Goal: Check status

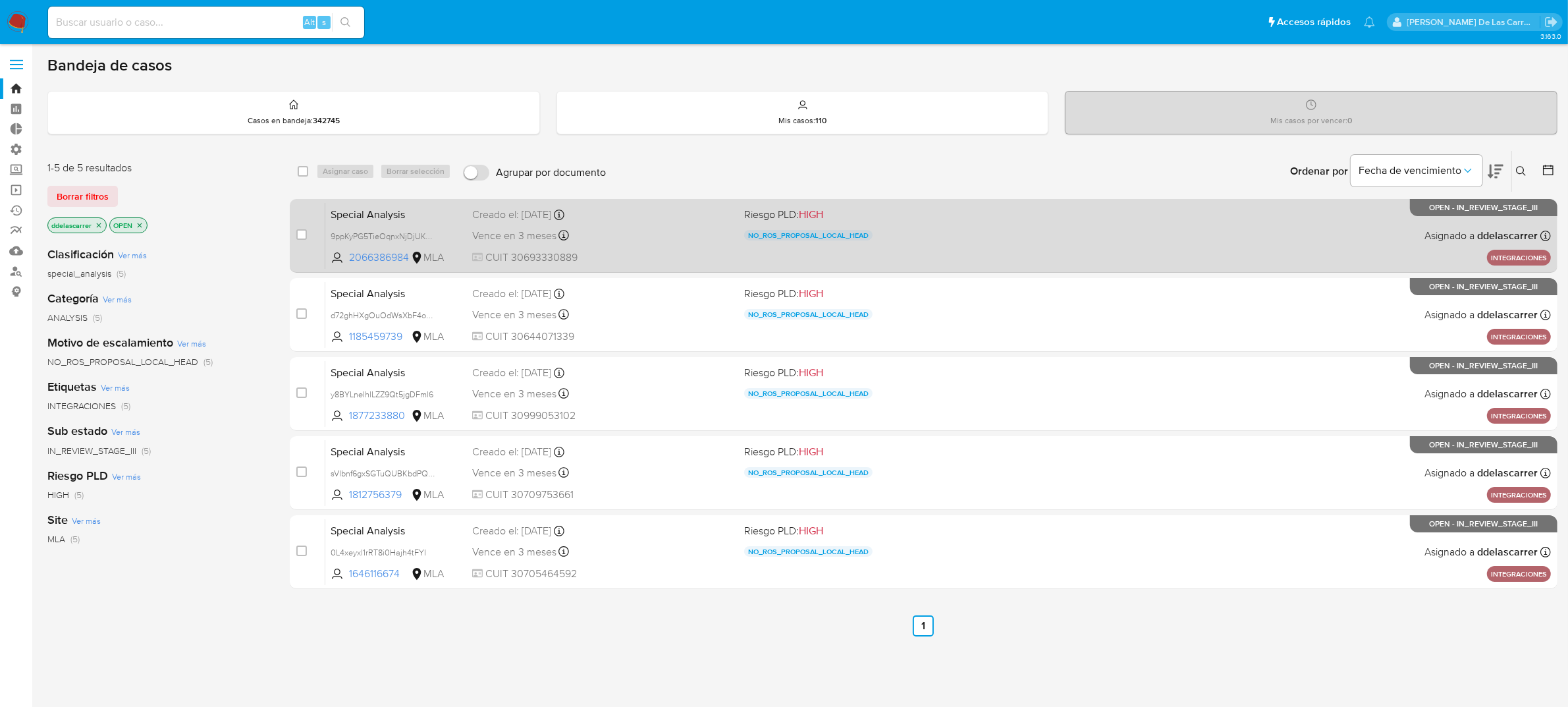
click at [1026, 245] on div "Special Analysis 9ppKyPG5TieOqnxNjDjUKGjR 2066386984 MLA Riesgo PLD: HIGH NO_RO…" at bounding box center [938, 235] width 1226 height 67
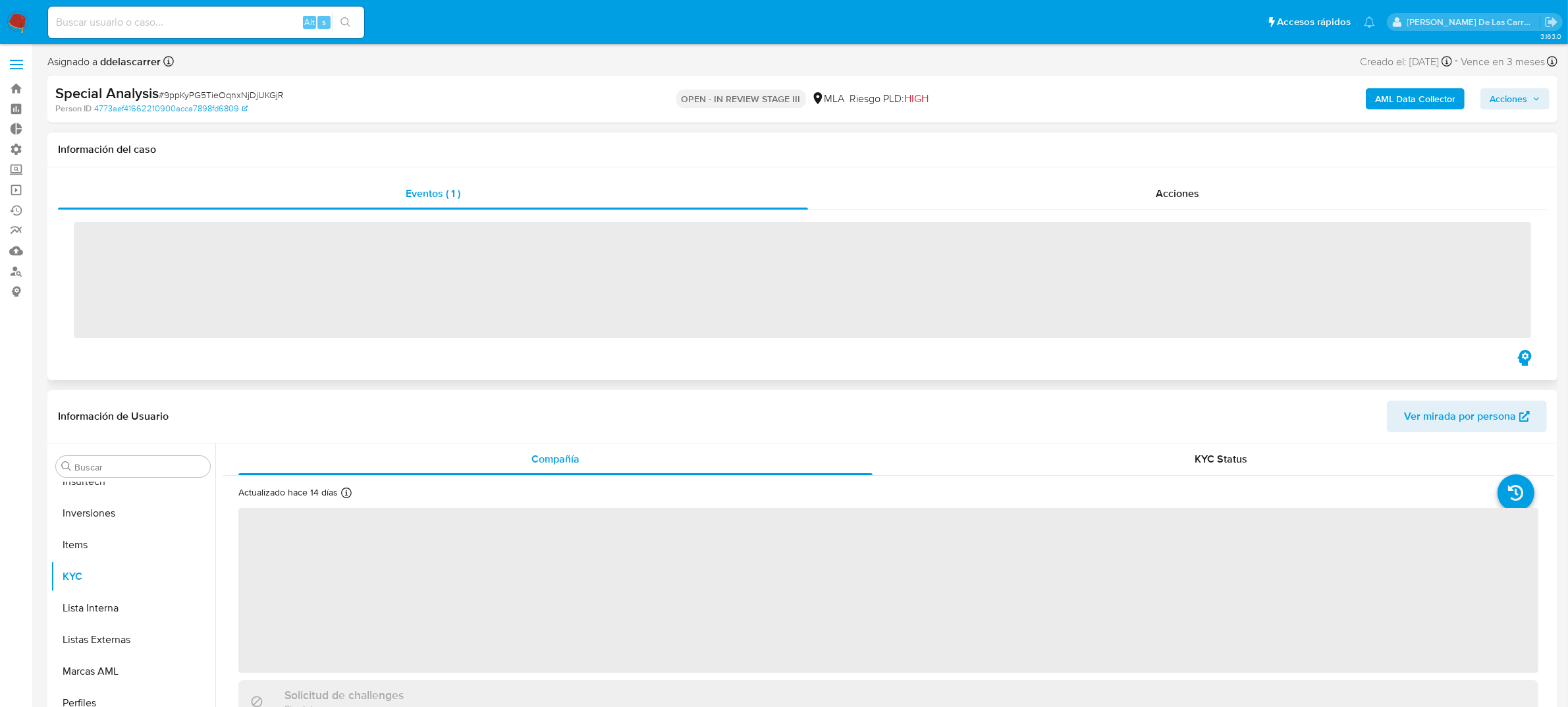
scroll to position [714, 0]
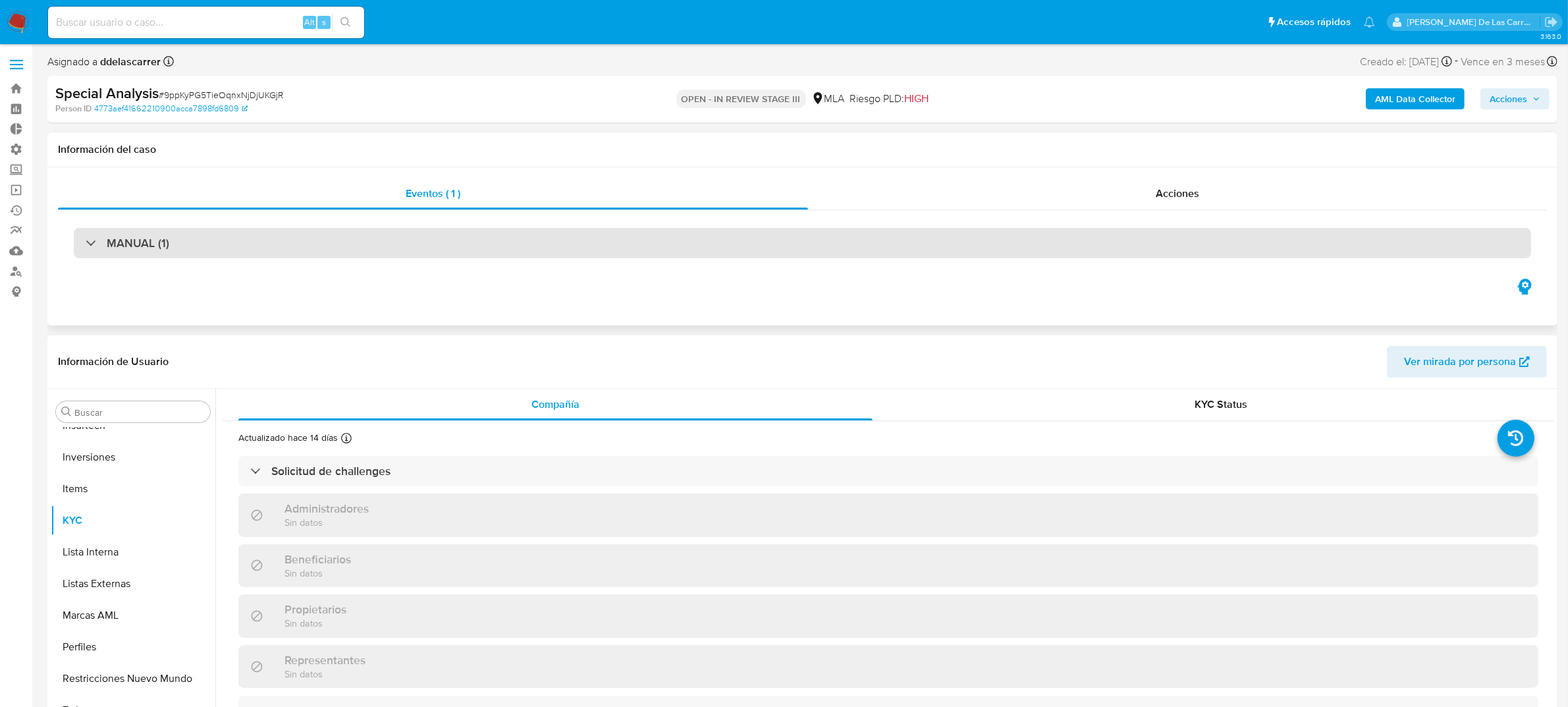
select select "10"
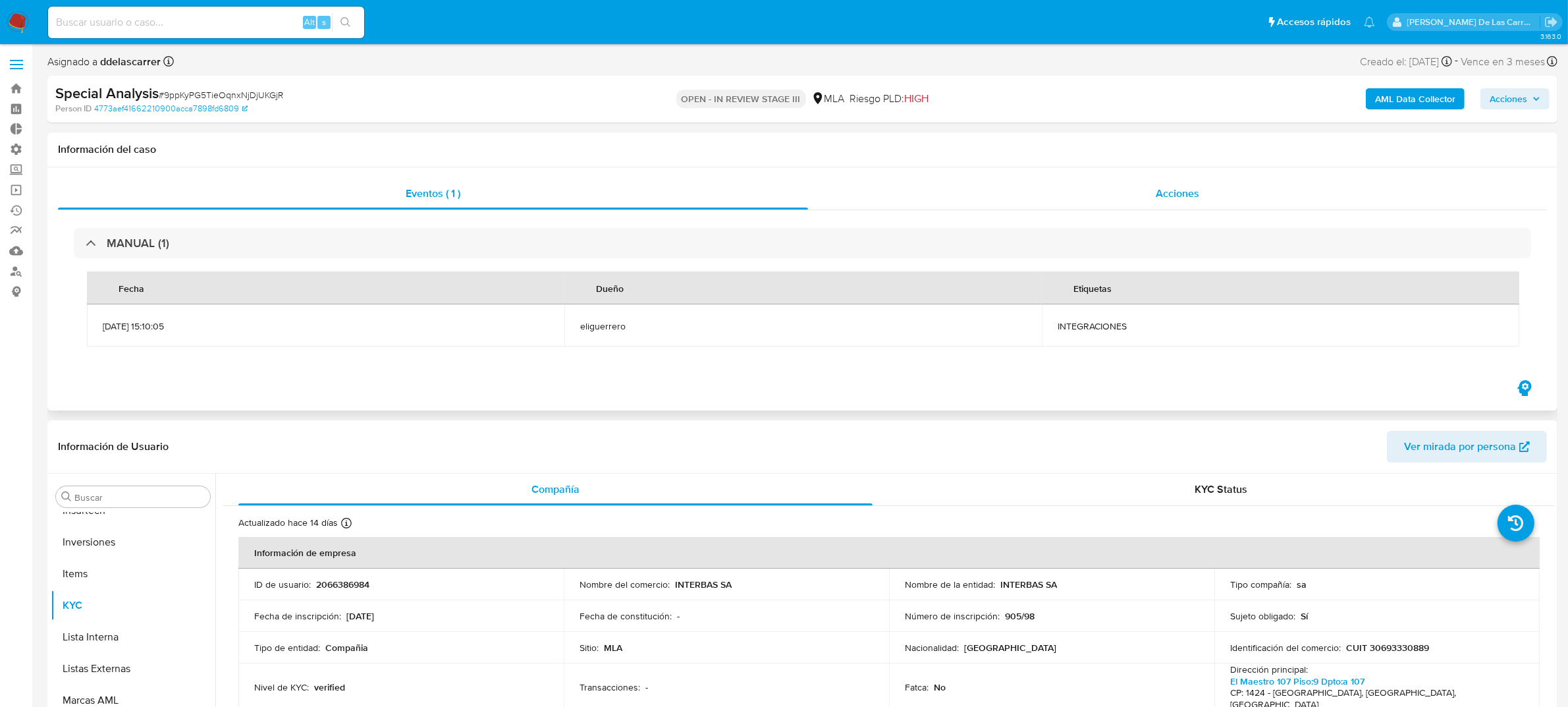
click at [1141, 209] on div "Acciones" at bounding box center [1177, 193] width 739 height 31
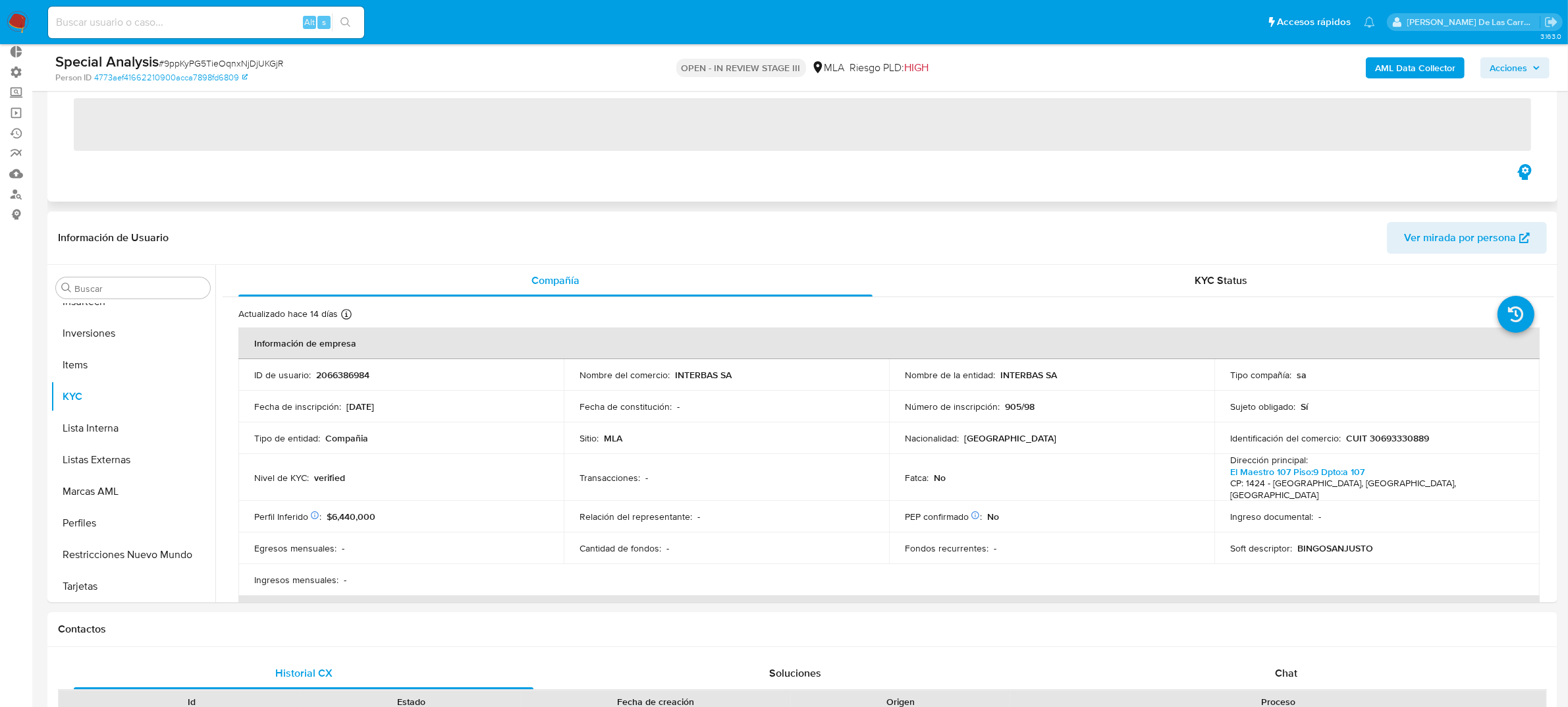
scroll to position [0, 0]
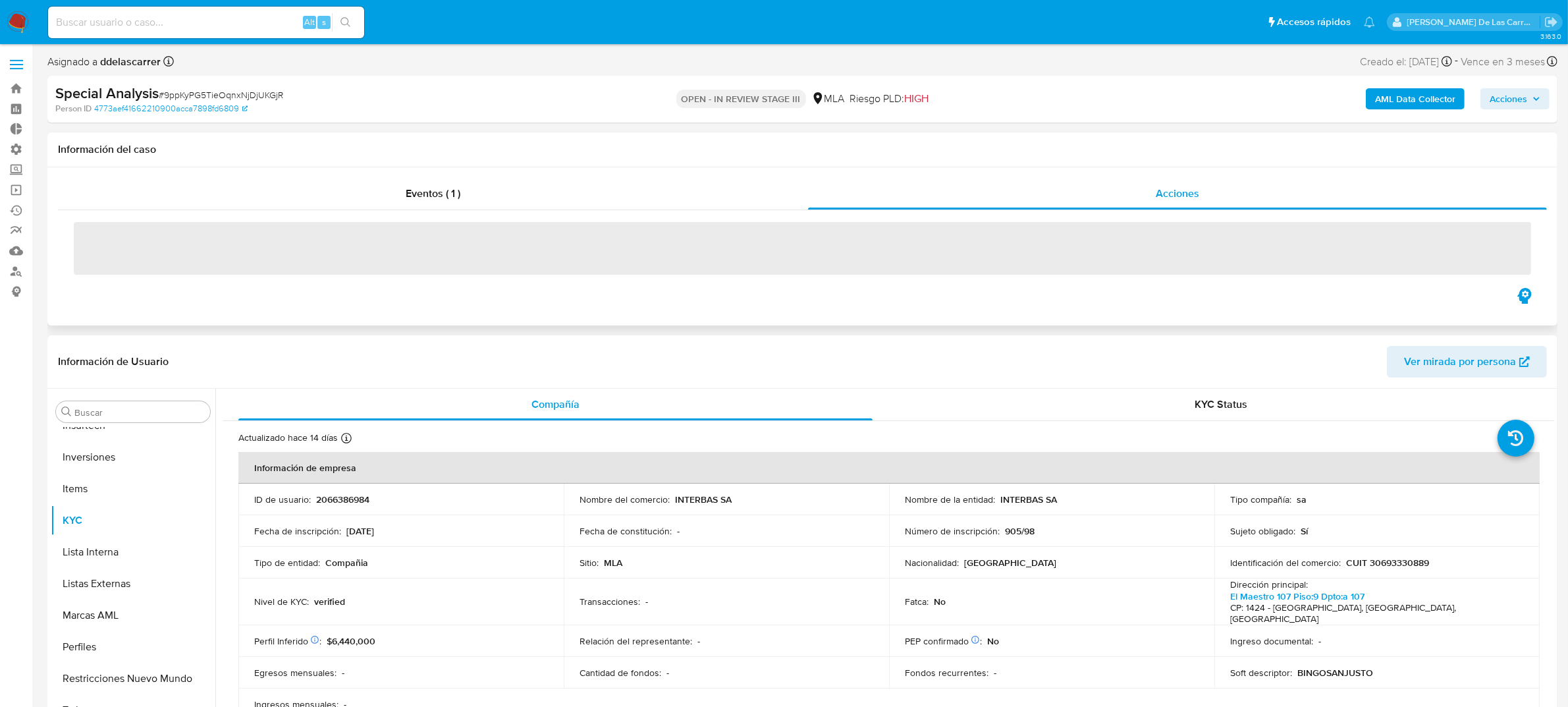
click at [824, 249] on span "‌" at bounding box center [803, 249] width 1458 height 53
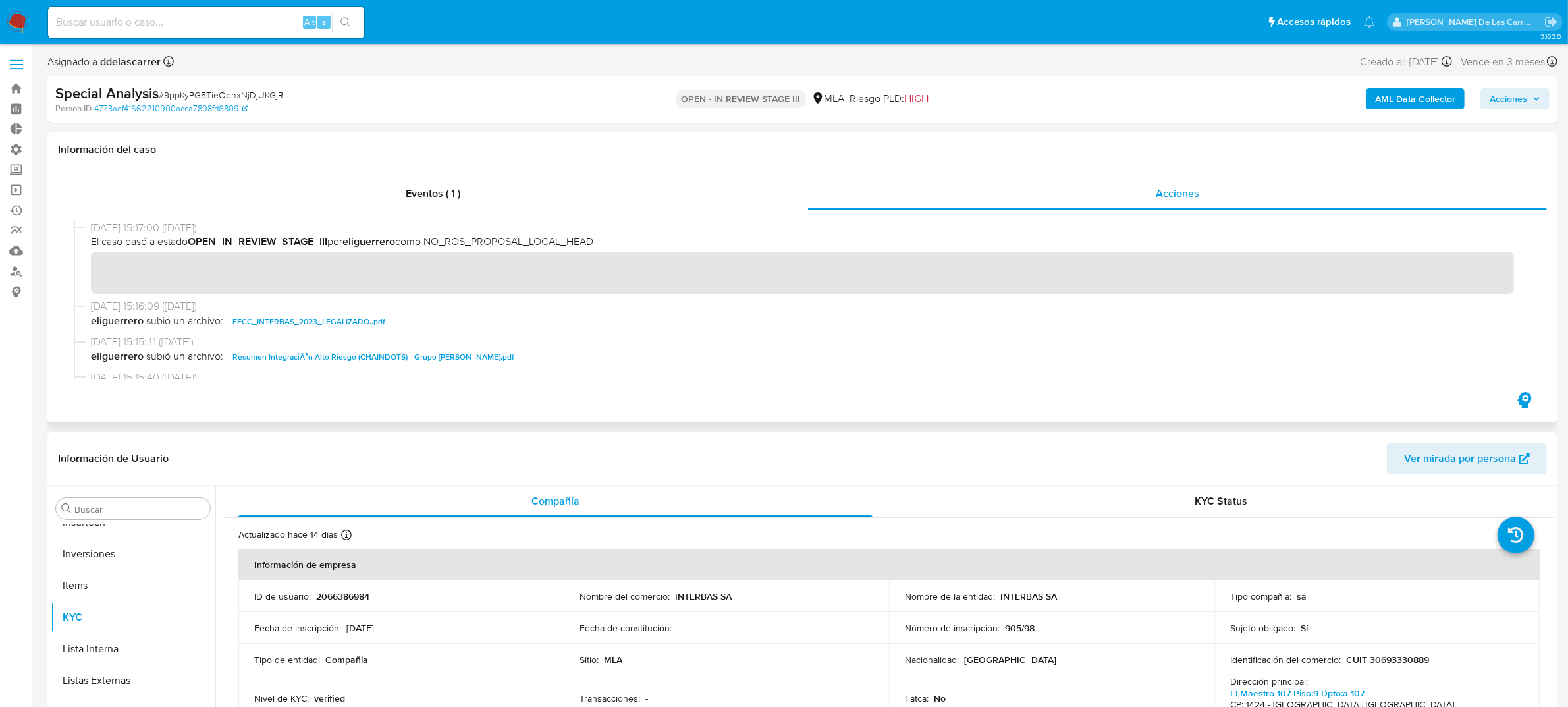
click at [93, 235] on div "09/10/2025 15:17:00 (hace 4 días) El caso pasó a estado OPEN_IN_REVIEW_STAGE_II…" at bounding box center [808, 258] width 1435 height 74
click at [427, 187] on span "Eventos ( 1 )" at bounding box center [433, 194] width 55 height 15
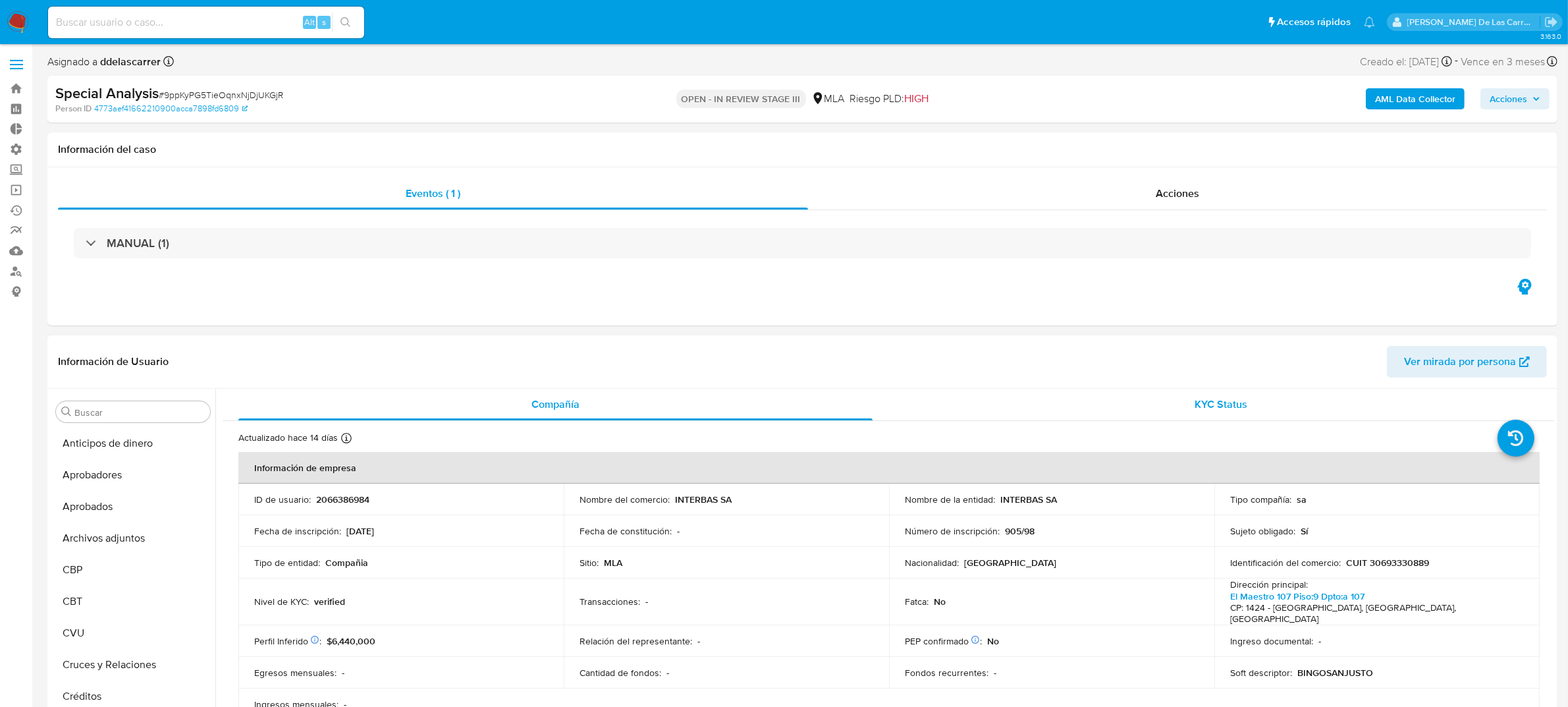
click at [1017, 396] on div "KYC Status" at bounding box center [1221, 404] width 634 height 31
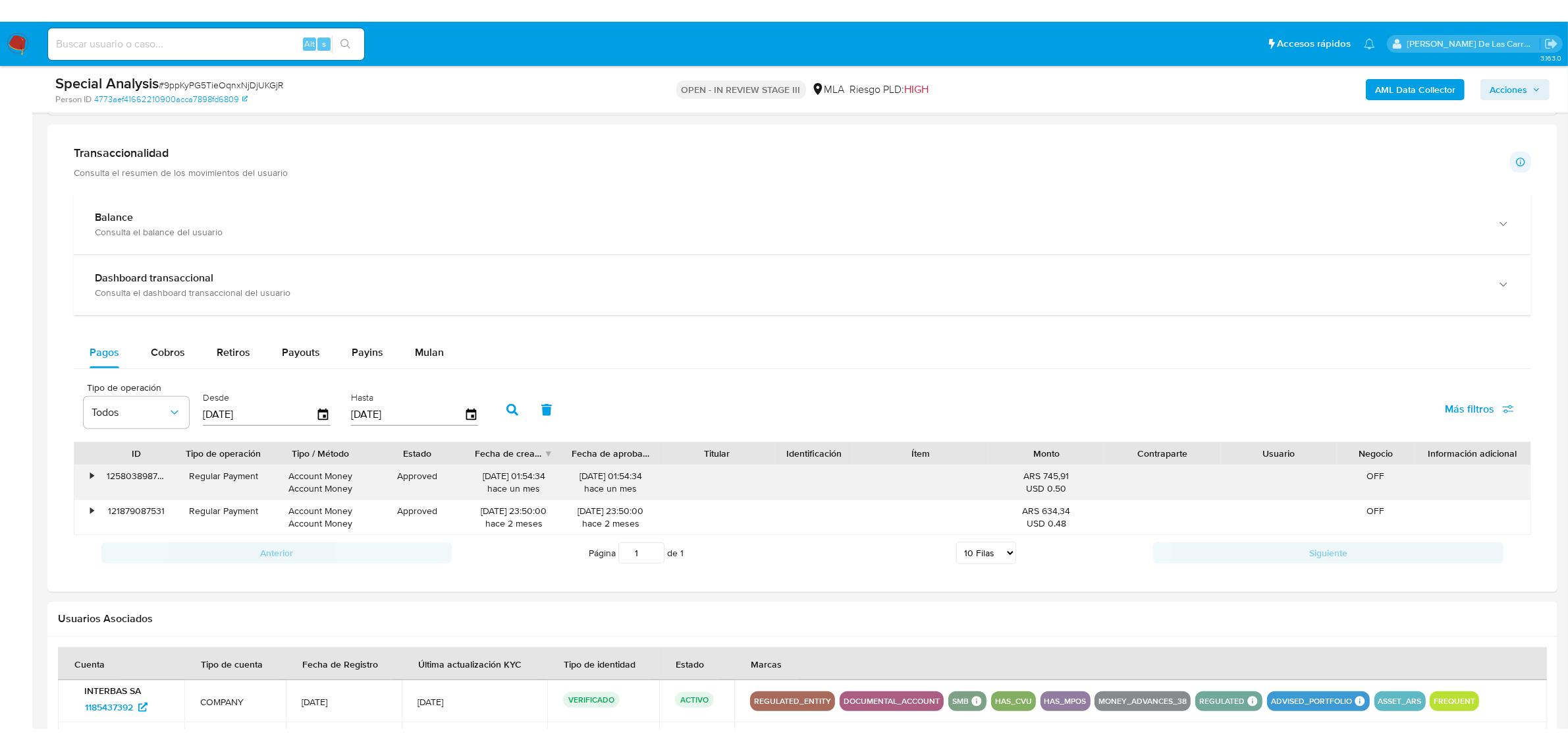
scroll to position [648, 0]
